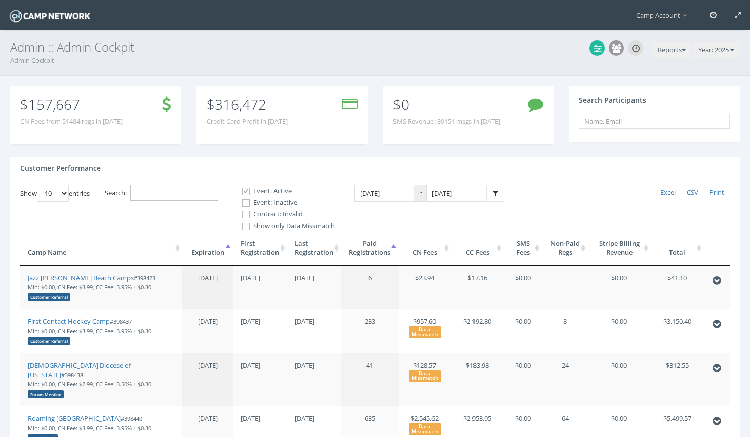
click at [193, 197] on input "Search:" at bounding box center [174, 193] width 88 height 17
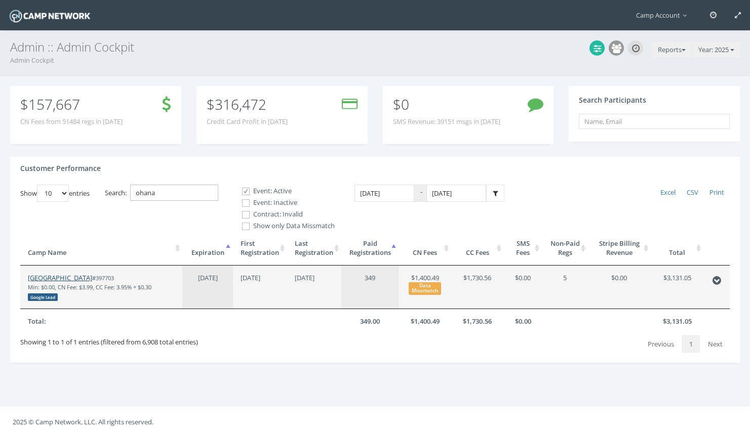
type input "ohana"
click at [83, 278] on link "[GEOGRAPHIC_DATA]" at bounding box center [60, 277] width 64 height 9
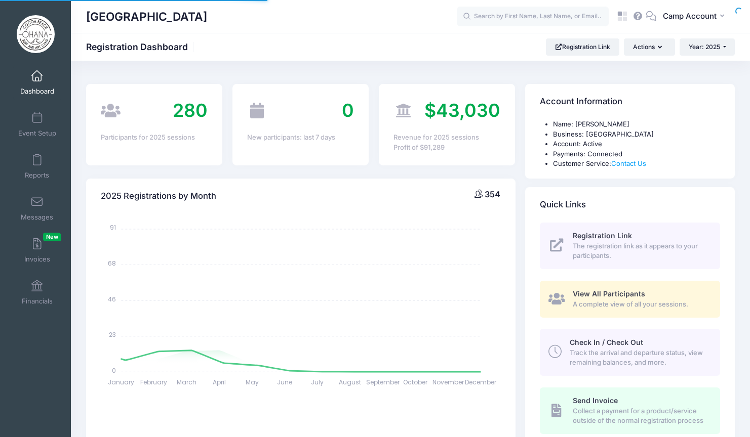
select select
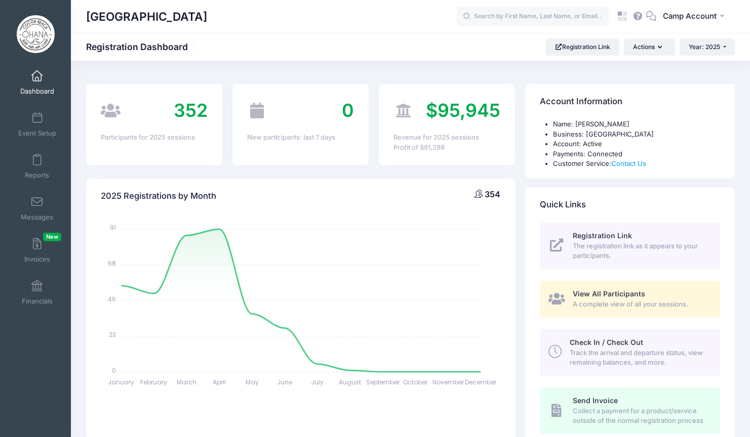
click at [608, 293] on span "View All Participants" at bounding box center [609, 294] width 72 height 9
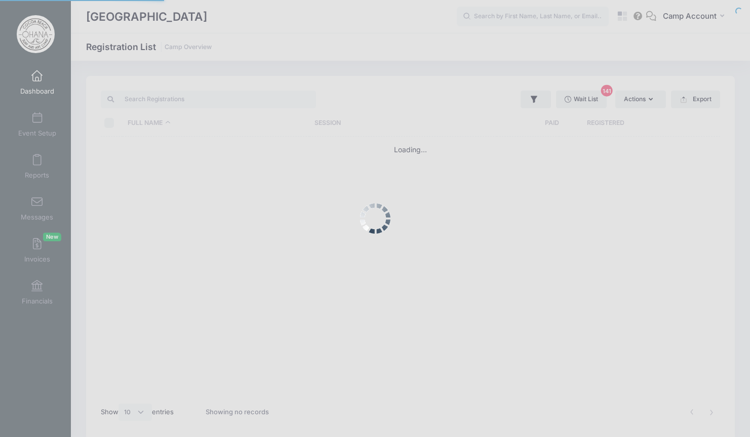
select select "10"
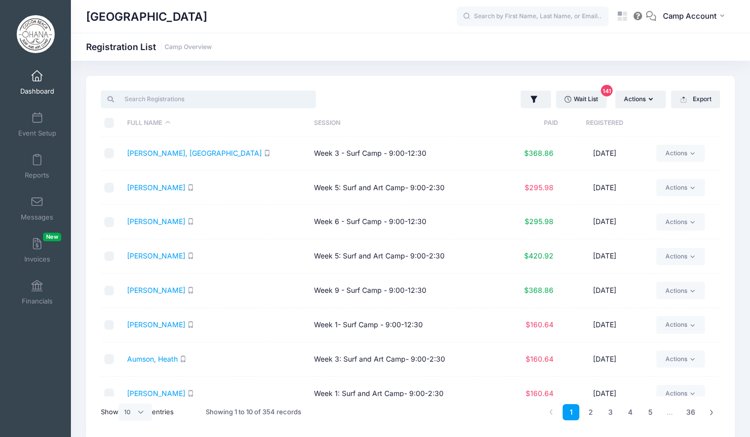
click at [194, 103] on input "search" at bounding box center [208, 99] width 215 height 17
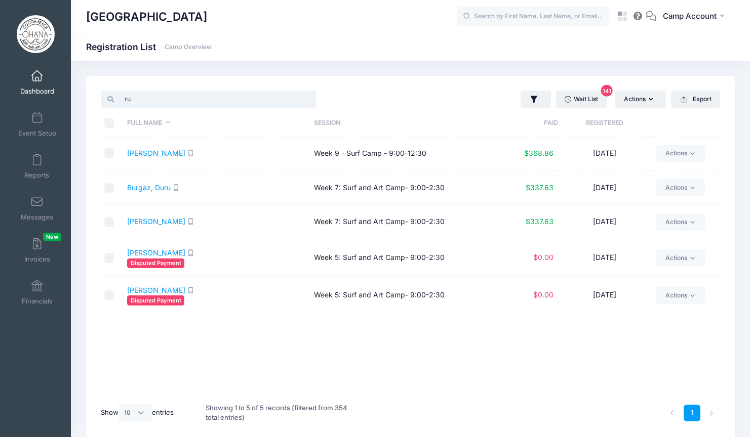
type input "r"
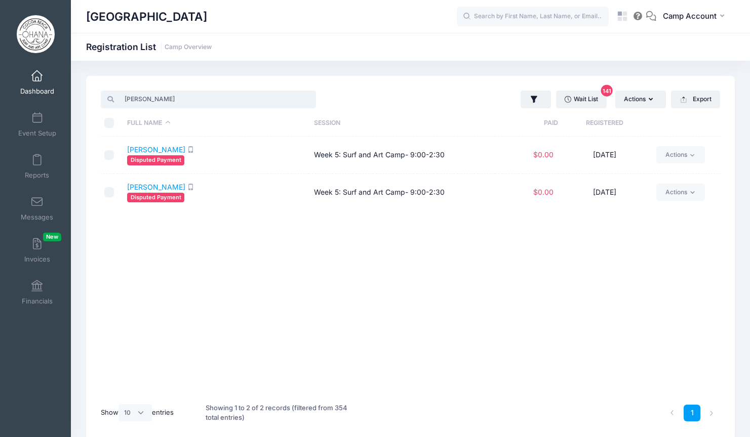
drag, startPoint x: 184, startPoint y: 102, endPoint x: 100, endPoint y: 93, distance: 84.5
click at [100, 93] on div "ricker" at bounding box center [253, 99] width 314 height 21
paste input "19a12d0a7a9ce2b9"
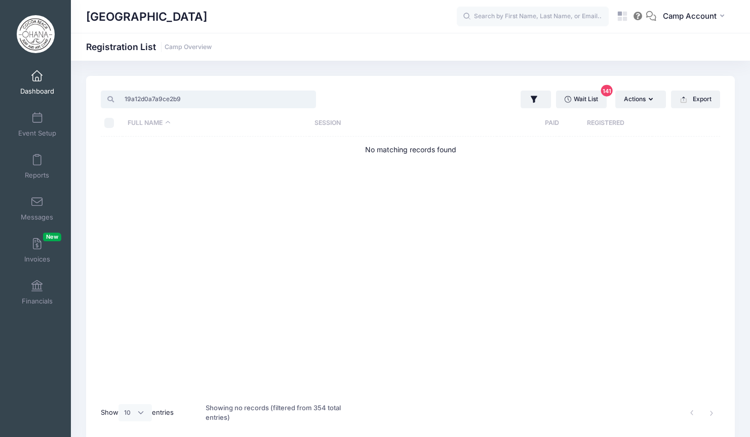
type input "19a12d0a7a9ce2b9"
click at [597, 23] on input "text" at bounding box center [533, 17] width 152 height 20
paste input "19a12d0a7a9ce2b9"
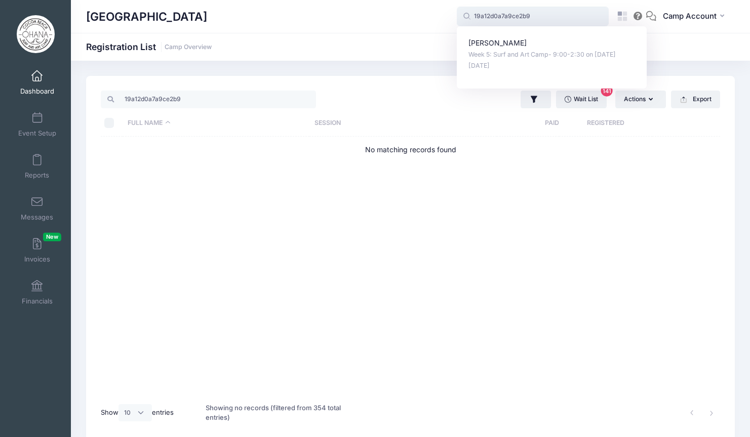
type input "19a12d0a7a9ce2b9"
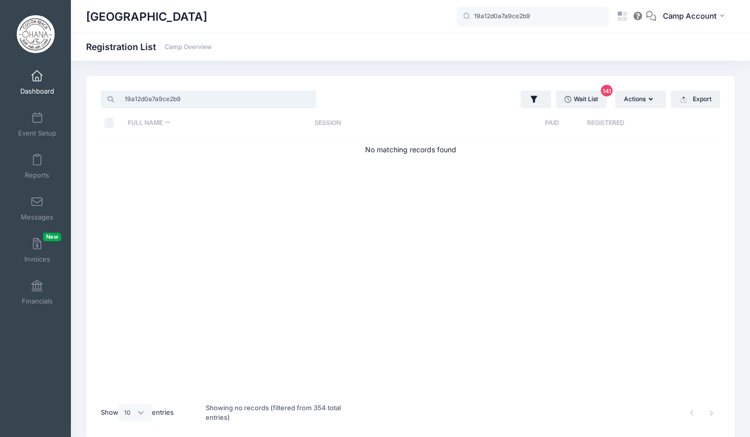
drag, startPoint x: 194, startPoint y: 101, endPoint x: 98, endPoint y: 88, distance: 97.2
click at [98, 88] on div "19a12d0a7a9ce2b9 Wait List 141 Actions Assign Labels Send Email Send SMS Send P…" at bounding box center [410, 259] width 649 height 367
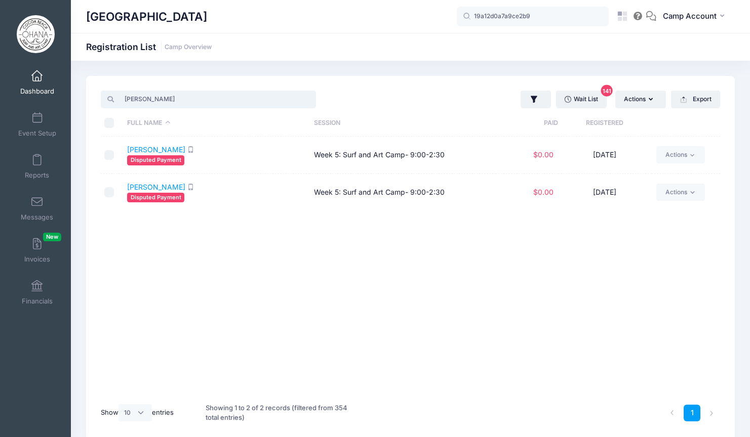
type input "ricker"
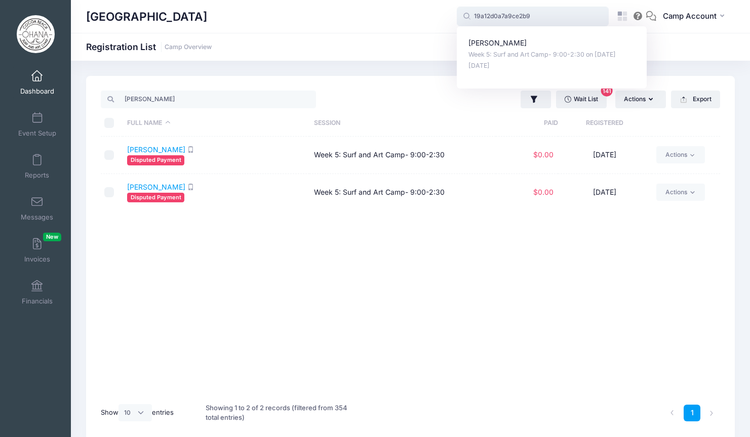
click at [530, 15] on input "19a12d0a7a9ce2b9" at bounding box center [533, 17] width 152 height 20
click at [377, 333] on div "Full Name Session Paid Registered RICKER, MARCUS Disputed Payment Week 5: Surf …" at bounding box center [410, 267] width 619 height 260
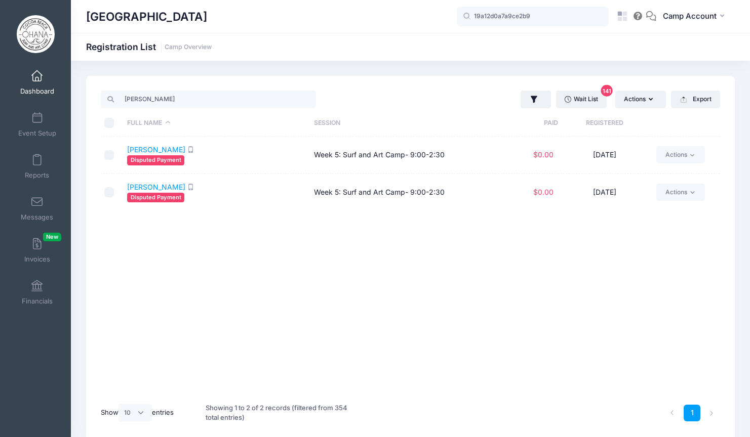
click at [377, 333] on div "Full Name Session Paid Registered RICKER, MARCUS Disputed Payment Week 5: Surf …" at bounding box center [410, 267] width 619 height 260
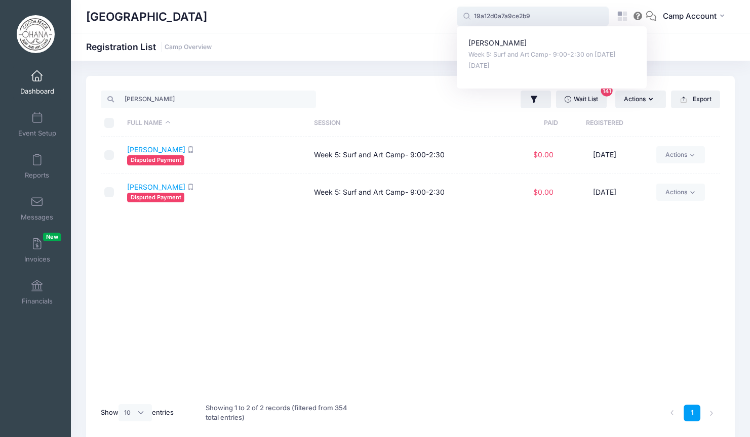
drag, startPoint x: 543, startPoint y: 19, endPoint x: 457, endPoint y: 11, distance: 86.4
click at [457, 11] on input "19a12d0a7a9ce2b9" at bounding box center [533, 17] width 152 height 20
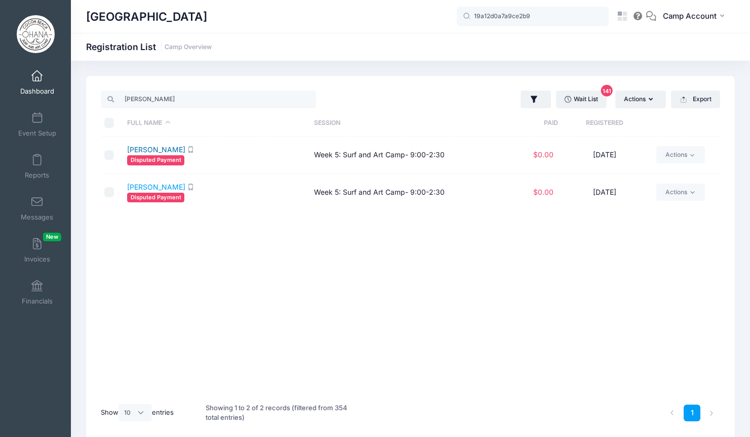
click at [159, 150] on link "RICKER, MARCUS" at bounding box center [156, 149] width 58 height 9
drag, startPoint x: 191, startPoint y: 20, endPoint x: 89, endPoint y: 20, distance: 102.3
click at [89, 20] on div "Ohana Surf School" at bounding box center [271, 16] width 371 height 23
copy h1 "Ohana Surf School"
drag, startPoint x: 451, startPoint y: 191, endPoint x: 315, endPoint y: 192, distance: 136.2
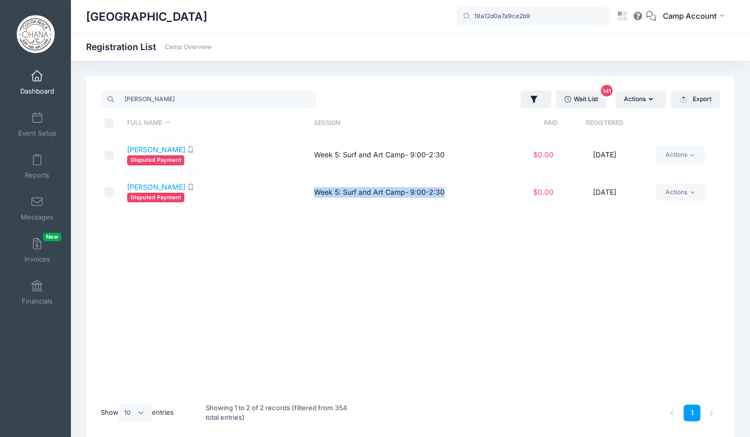
click at [315, 192] on td "Week 5: Surf and Art Camp- 9:00-2:30" at bounding box center [402, 192] width 187 height 37
copy td "Week 5: Surf and Art Camp- 9:00-2:30"
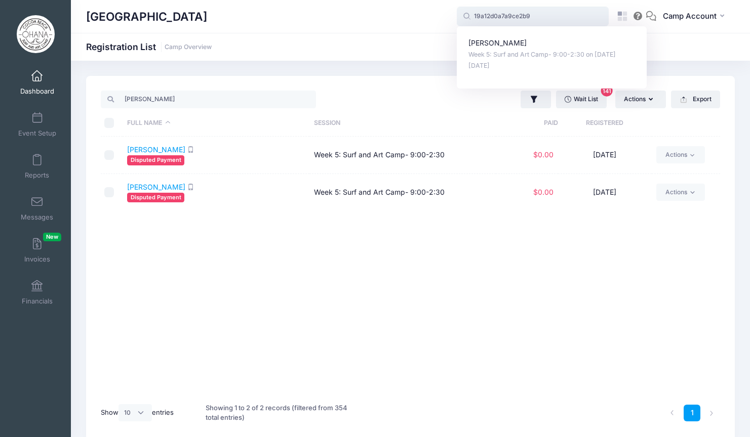
drag, startPoint x: 581, startPoint y: 19, endPoint x: 447, endPoint y: -13, distance: 137.3
click at [447, 0] on html "Processing Request Please wait... Processing Request Please wait... Processing …" at bounding box center [375, 218] width 750 height 437
paste input "MASON RICKER (Week 5: Surf and Art Camp- 9:00-2:30, Jun-30, 2025)"
click at [513, 48] on p "MASON RICKER" at bounding box center [551, 43] width 167 height 11
type input "MASON RICKER (Week 5: Surf and Art Camp- 9:00-2:30, Jun-30, 2025)"
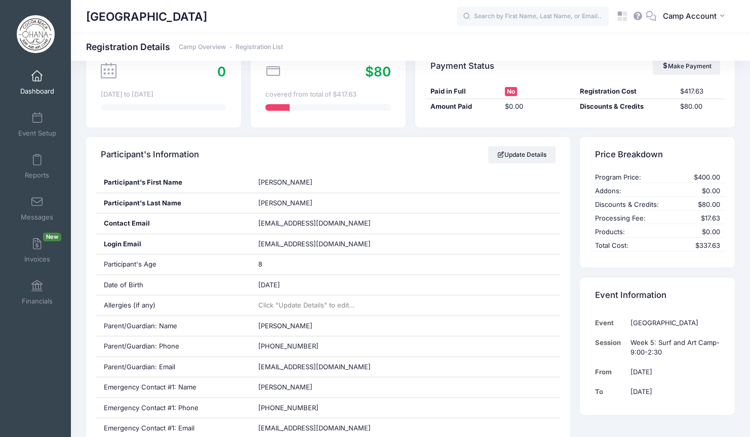
scroll to position [106, 0]
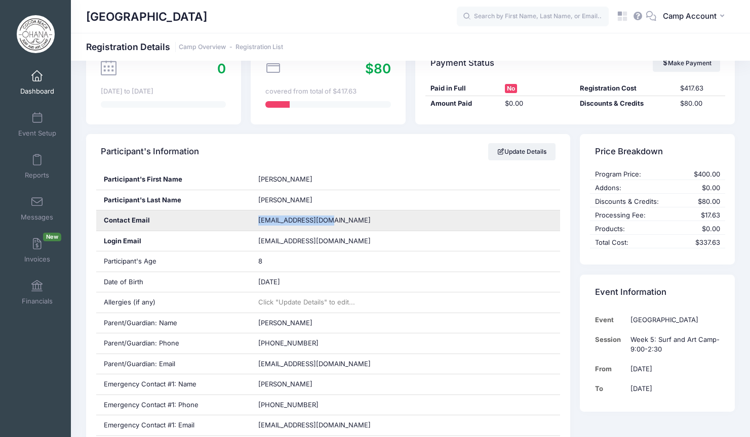
drag, startPoint x: 331, startPoint y: 225, endPoint x: 256, endPoint y: 221, distance: 75.1
click at [256, 221] on div "ddecker04@gmail.com" at bounding box center [405, 221] width 309 height 20
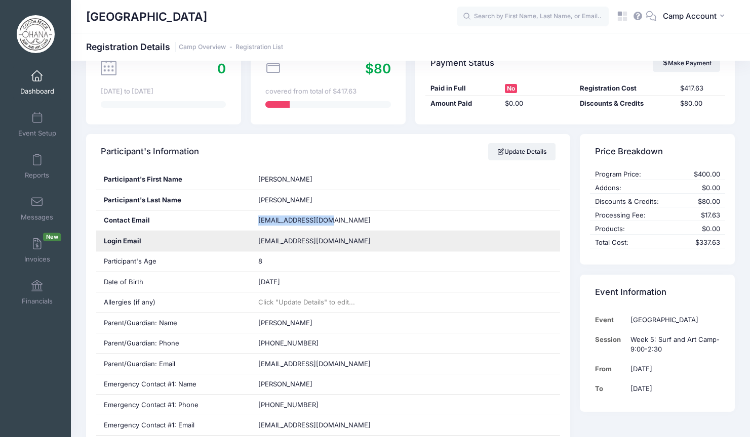
copy span "ddecker04@gmail.com"
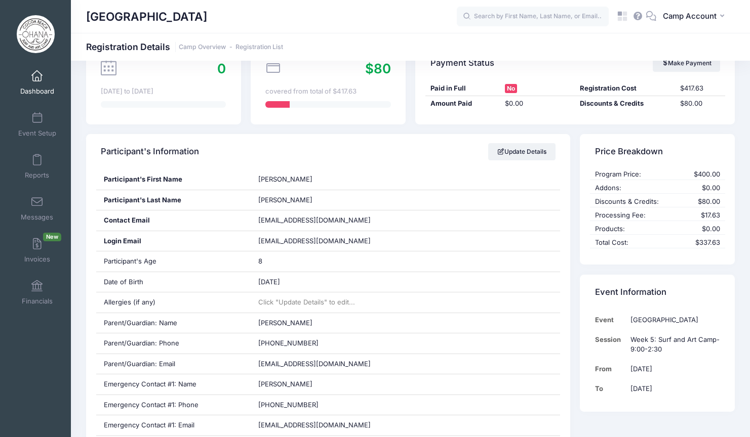
click at [196, 18] on div "[GEOGRAPHIC_DATA]" at bounding box center [271, 16] width 371 height 23
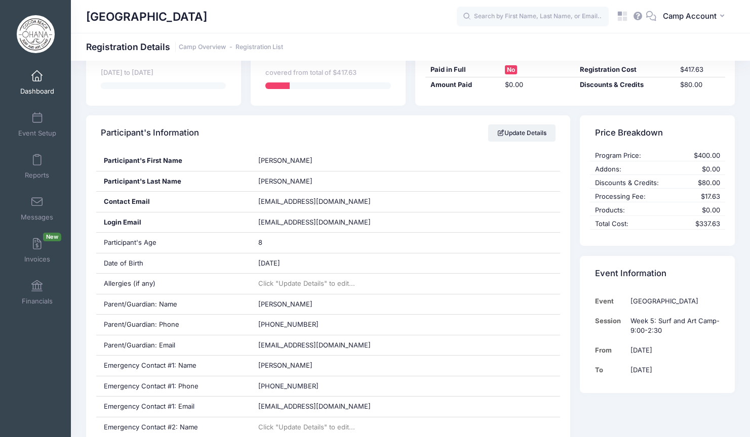
scroll to position [0, 0]
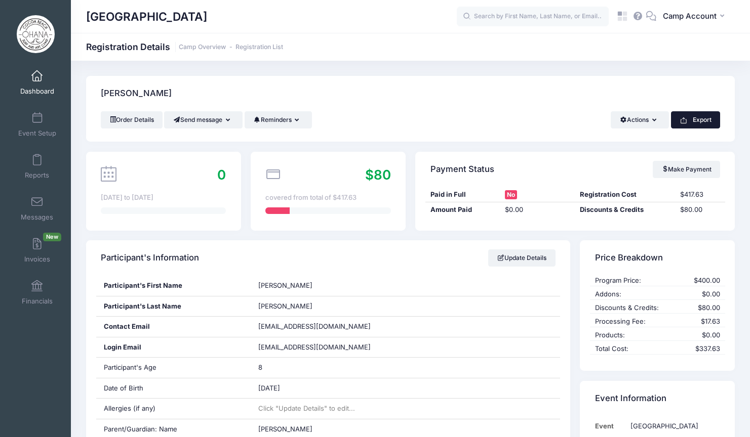
click at [690, 119] on button "Export" at bounding box center [695, 119] width 49 height 17
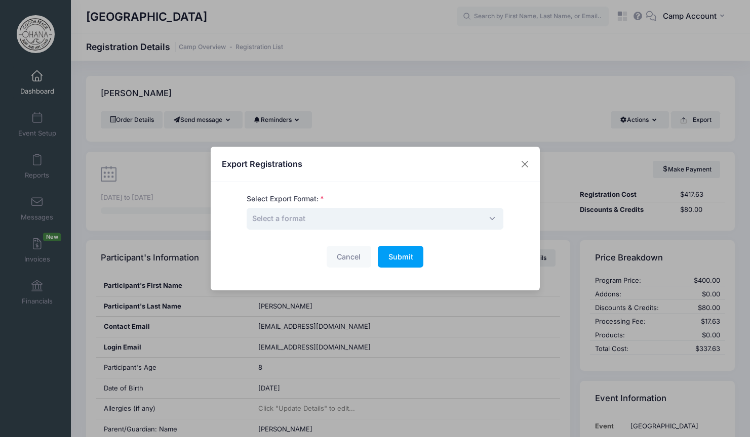
click at [459, 223] on span "Select a format" at bounding box center [375, 219] width 257 height 22
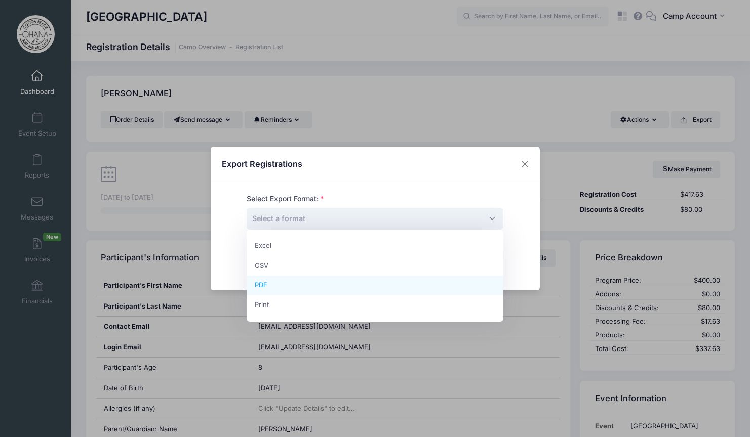
select select "pdf"
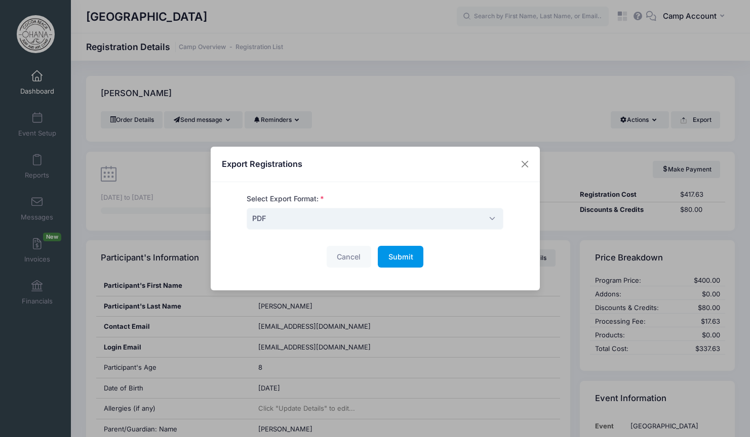
click at [394, 264] on button "Submit Please wait..." at bounding box center [401, 257] width 46 height 22
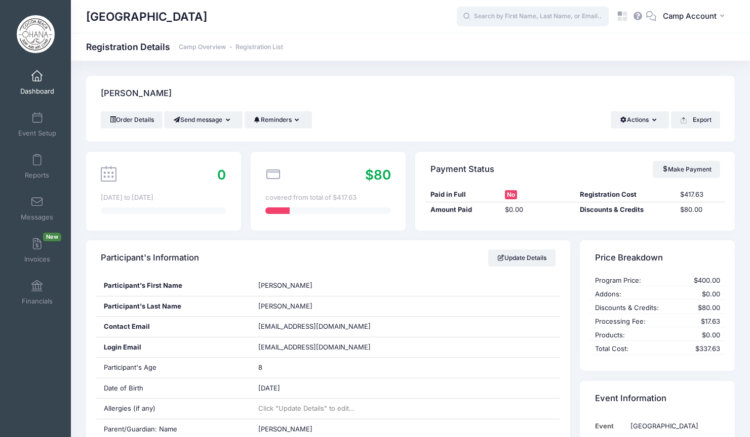
click at [520, 18] on input "text" at bounding box center [533, 17] width 152 height 20
paste input "aa1305a3d37521c9"
drag, startPoint x: 540, startPoint y: 17, endPoint x: 433, endPoint y: 11, distance: 106.5
click at [433, 11] on div "Ohana Surf School aa1305a3d37521c9 aa1305a3d37521c9 MARCUS RICKER Week 5: Surf …" at bounding box center [410, 16] width 679 height 23
paste input "19a12d0a7a9ce2b"
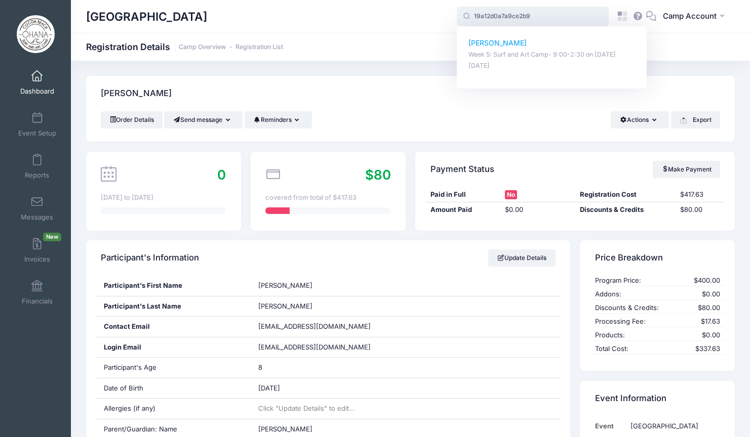
click at [487, 45] on p "MASON RICKER" at bounding box center [551, 43] width 167 height 11
type input "MASON RICKER (Week 5: Surf and Art Camp- 9:00-2:30, Jun-30, 2025)"
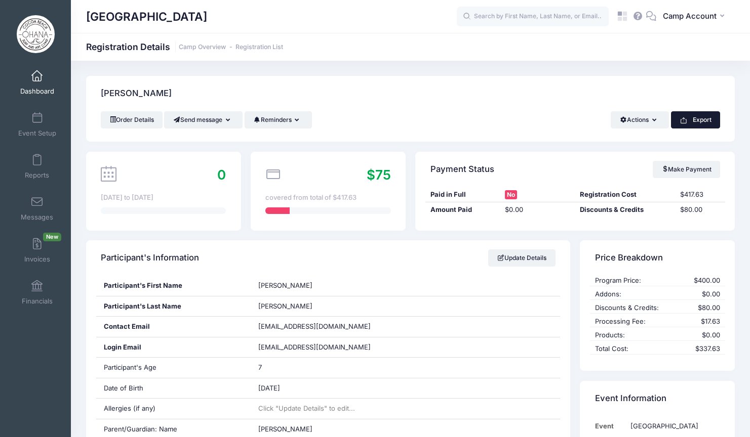
click at [694, 120] on button "Export" at bounding box center [695, 119] width 49 height 17
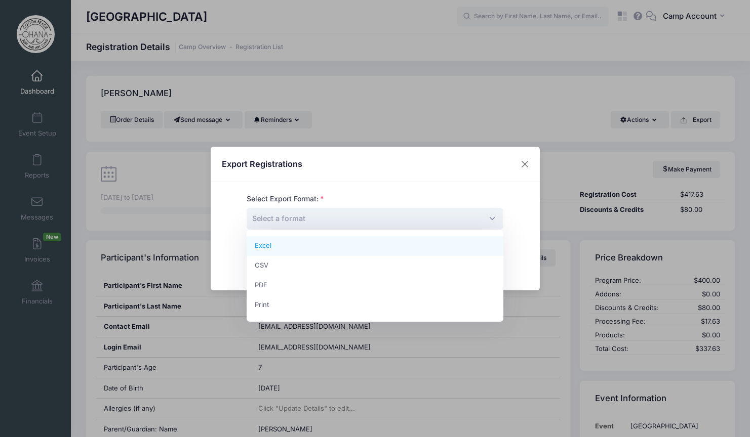
click at [472, 219] on span "Select a format" at bounding box center [375, 219] width 257 height 22
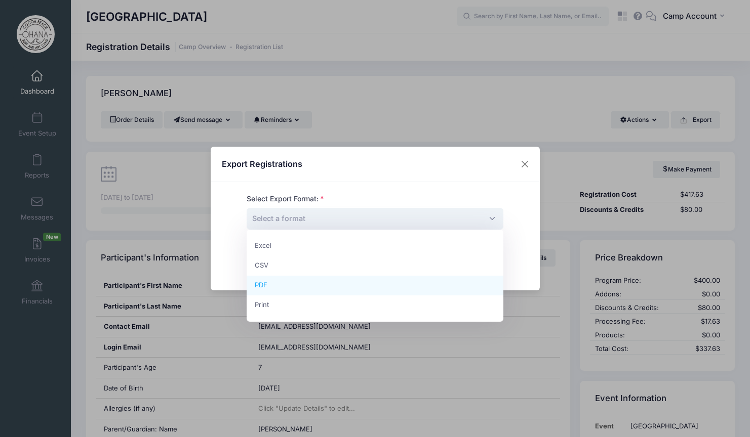
select select "pdf"
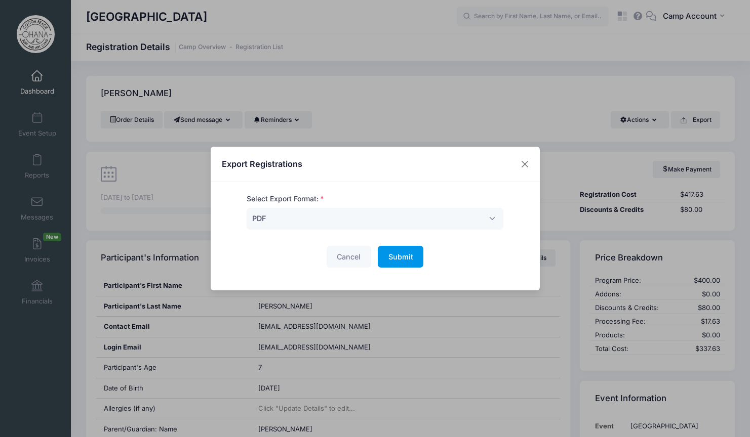
click at [414, 264] on button "Submit Please wait..." at bounding box center [401, 257] width 46 height 22
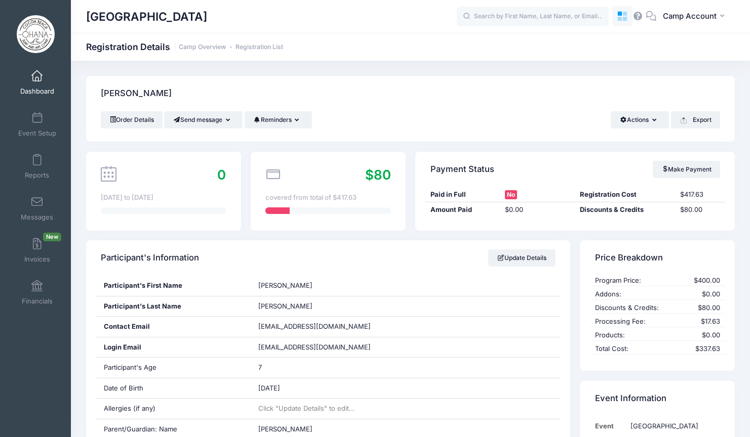
click at [621, 19] on icon at bounding box center [619, 19] width 5 height 5
